Goal: Communication & Community: Contribute content

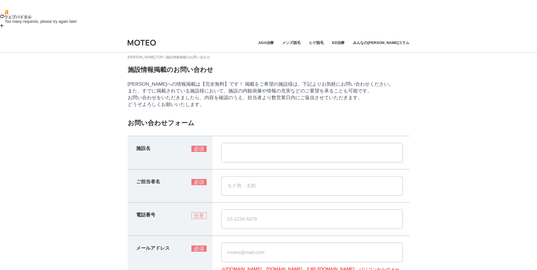
click at [243, 143] on input "text" at bounding box center [311, 152] width 181 height 19
type input "i"
type input "イーヘルスクリニック新宿院"
click at [231, 176] on input "text" at bounding box center [311, 185] width 181 height 19
type input "天野方一"
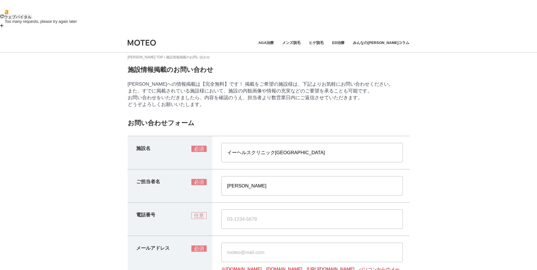
click at [263, 209] on input "text" at bounding box center [311, 218] width 181 height 19
paste input "0353150514"
type input "0353150514"
click at [246, 243] on input "text" at bounding box center [311, 252] width 181 height 19
paste input "ehealth.clinic.shinjuku@gmail.com"
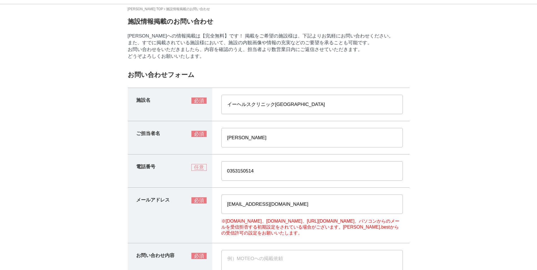
scroll to position [113, 0]
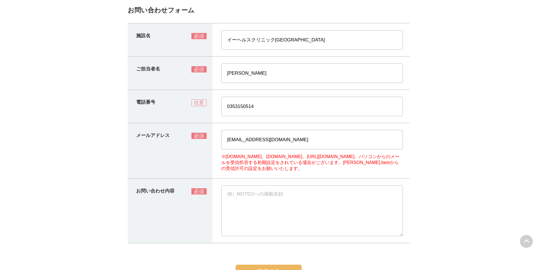
type input "ehealth.clinic.shinjuku@gmail.com"
click at [241, 185] on textarea at bounding box center [311, 210] width 181 height 51
paste textarea "ご担当者様 はじめまして。イーヘルスクリニック新宿院の天野と申します。 貴サイト「XXXX」の記事を拝見しました。ED治療に関する比較情報が整理されており、読…"
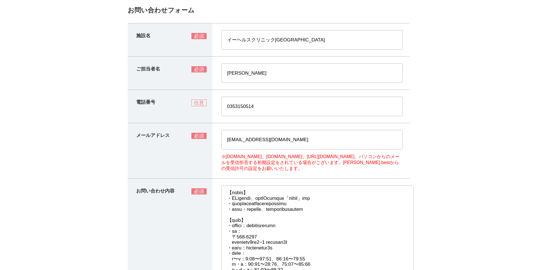
scroll to position [172, 0]
drag, startPoint x: 400, startPoint y: 216, endPoint x: 404, endPoint y: 262, distance: 46.2
click at [410, 269] on textarea at bounding box center [317, 237] width 192 height 104
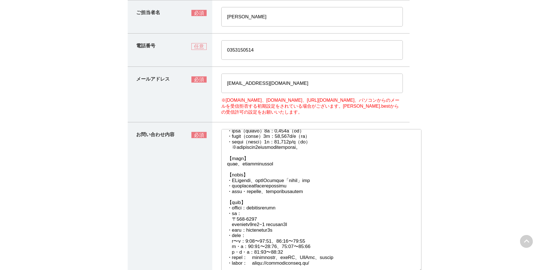
scroll to position [116, 0]
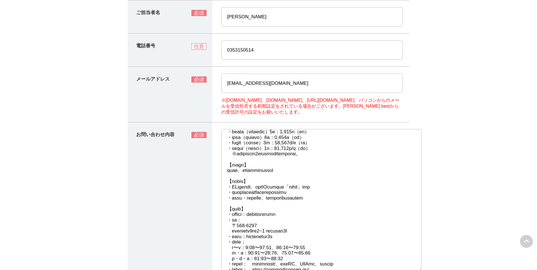
drag, startPoint x: 411, startPoint y: 213, endPoint x: 419, endPoint y: 270, distance: 56.9
click at [419, 270] on textarea at bounding box center [321, 200] width 200 height 143
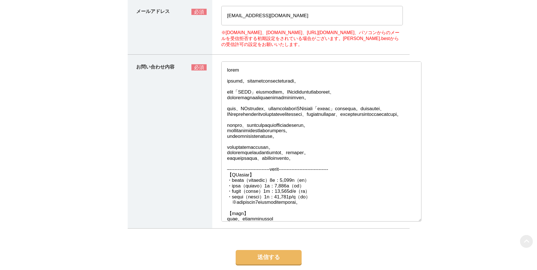
scroll to position [169, 0]
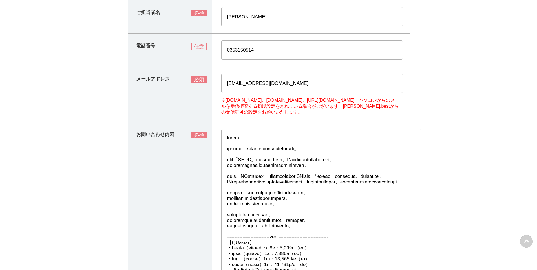
drag, startPoint x: 250, startPoint y: 141, endPoint x: 265, endPoint y: 141, distance: 14.4
click at [265, 141] on textarea at bounding box center [321, 209] width 200 height 160
paste textarea "新宿でED治療におすすめのクリニック！口コミ・評判が良いクリニックを徹底比較"
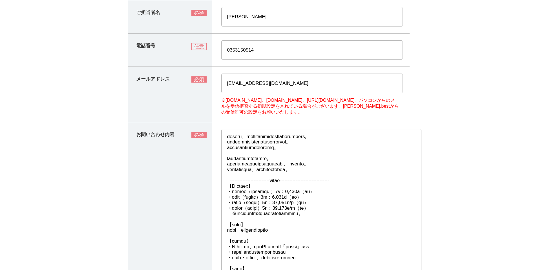
drag, startPoint x: 360, startPoint y: 141, endPoint x: 226, endPoint y: 142, distance: 134.4
click at [226, 142] on textarea at bounding box center [321, 209] width 200 height 160
drag, startPoint x: 365, startPoint y: 143, endPoint x: 226, endPoint y: 140, distance: 139.2
click at [226, 140] on textarea at bounding box center [321, 209] width 200 height 160
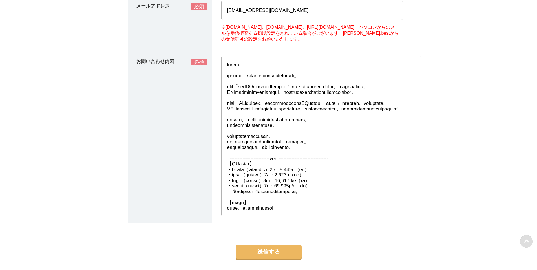
scroll to position [282, 0]
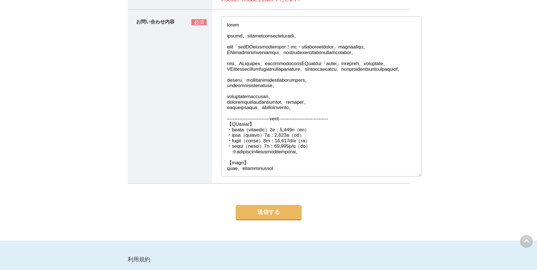
type textarea "ご担当者様 はじめまして。イーヘルスクリニック新宿院の天野と申します。 貴サイト「新宿でED治療におすすめのクリニック！口コミ・評判が良いクリニックを徹底比較…"
click at [253, 205] on button "送信する" at bounding box center [269, 212] width 66 height 14
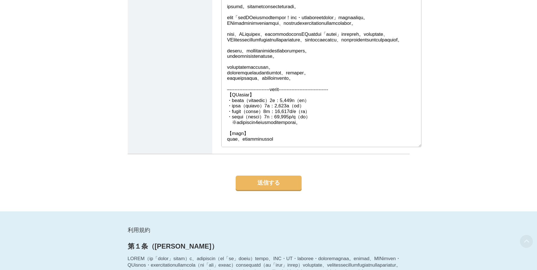
scroll to position [338, 0]
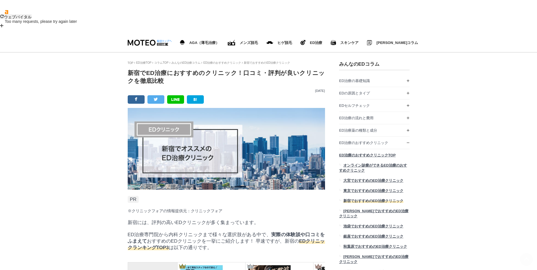
scroll to position [9810, 282]
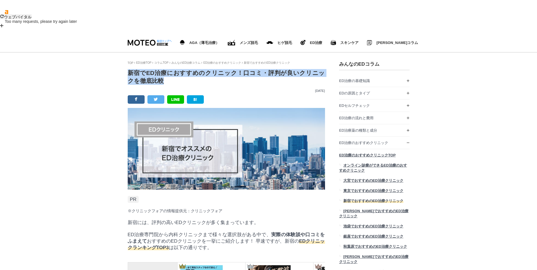
drag, startPoint x: 128, startPoint y: 52, endPoint x: 155, endPoint y: 56, distance: 27.1
click at [156, 69] on h1 "新宿でED治療におすすめのクリニック！口コミ・評判が良いクリニックを徹底比較" at bounding box center [226, 77] width 197 height 16
copy h1 "新宿でED治療におすすめのクリニック！口コミ・評判が良いクリニックを徹底比較"
